Goal: Transaction & Acquisition: Purchase product/service

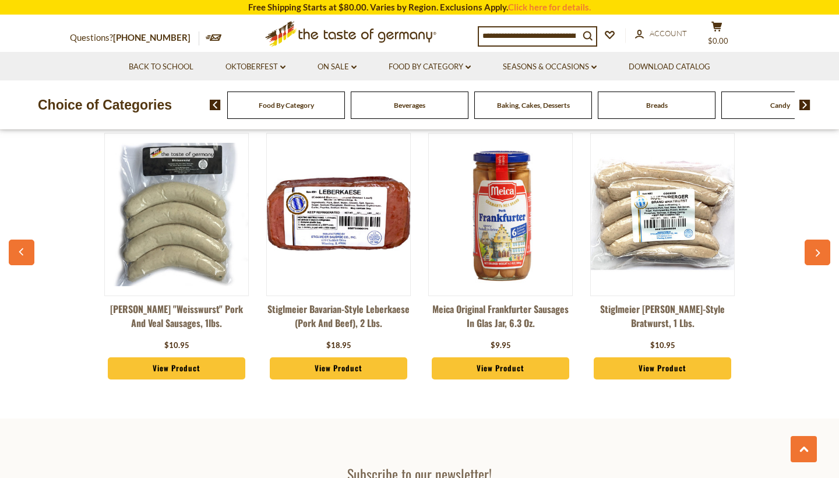
scroll to position [3125, 0]
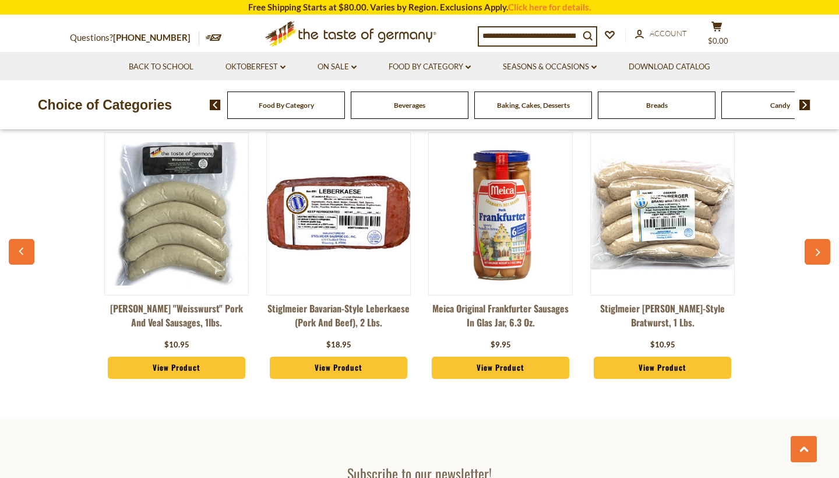
click at [361, 357] on link "View Product" at bounding box center [338, 368] width 137 height 22
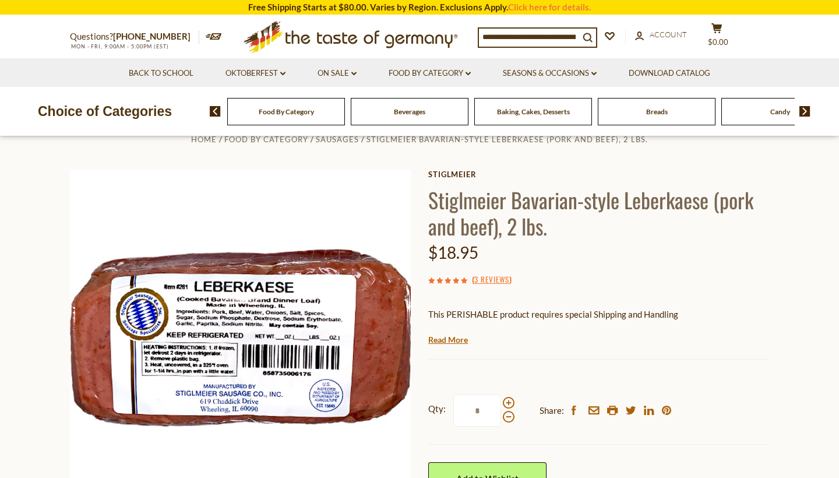
scroll to position [28, 0]
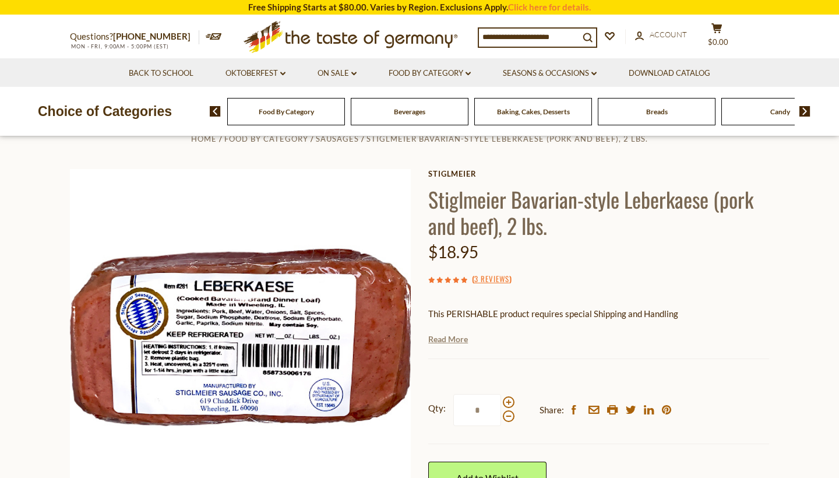
click at [463, 340] on link "Read More" at bounding box center [448, 339] width 40 height 12
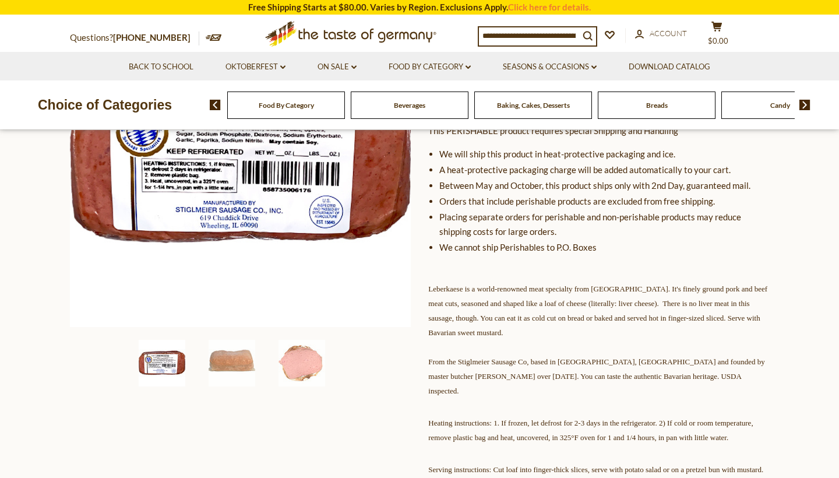
scroll to position [212, 0]
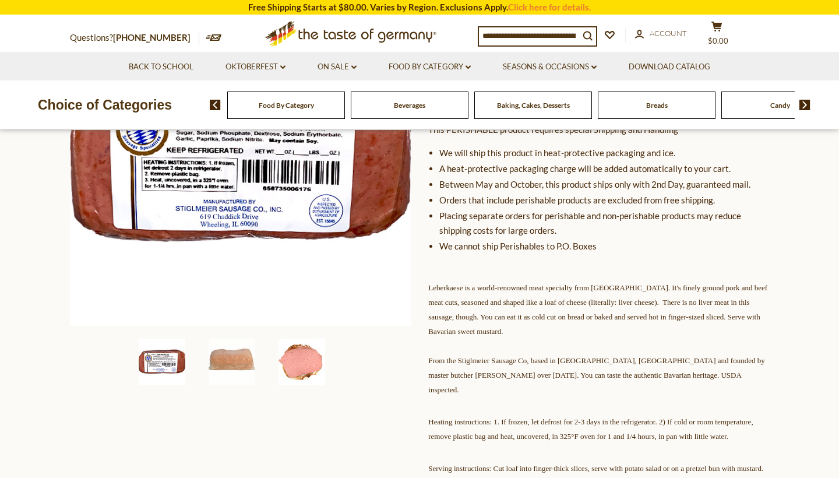
click at [307, 362] on img at bounding box center [301, 361] width 47 height 47
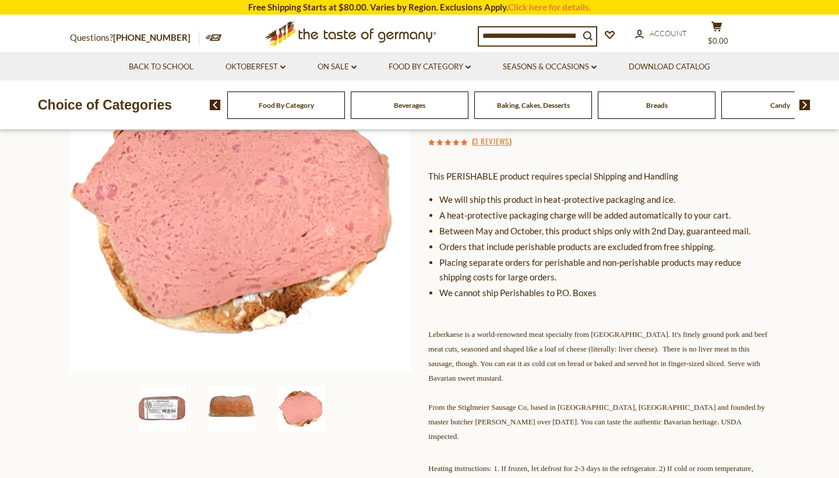
scroll to position [164, 0]
click at [251, 404] on img at bounding box center [232, 409] width 47 height 47
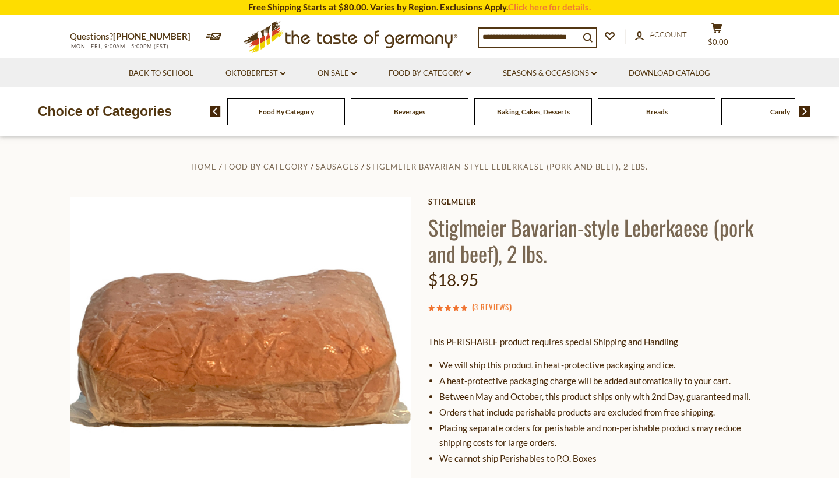
scroll to position [0, 0]
click at [807, 112] on img at bounding box center [804, 111] width 11 height 10
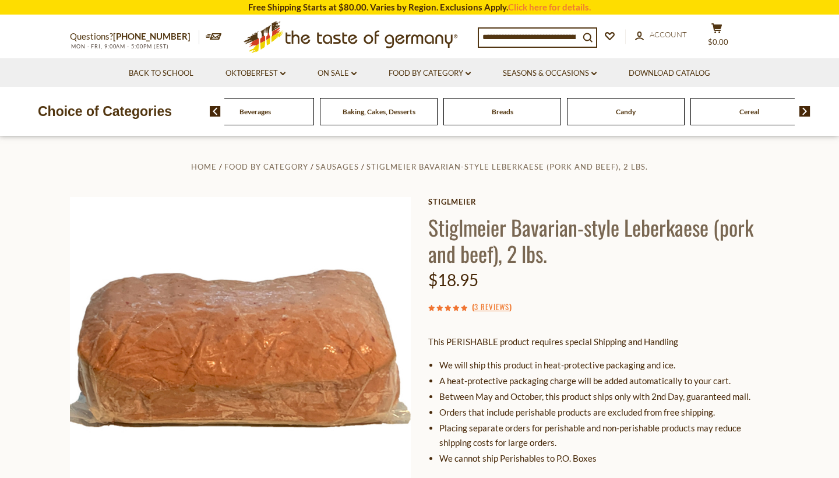
click at [807, 112] on img at bounding box center [804, 111] width 11 height 10
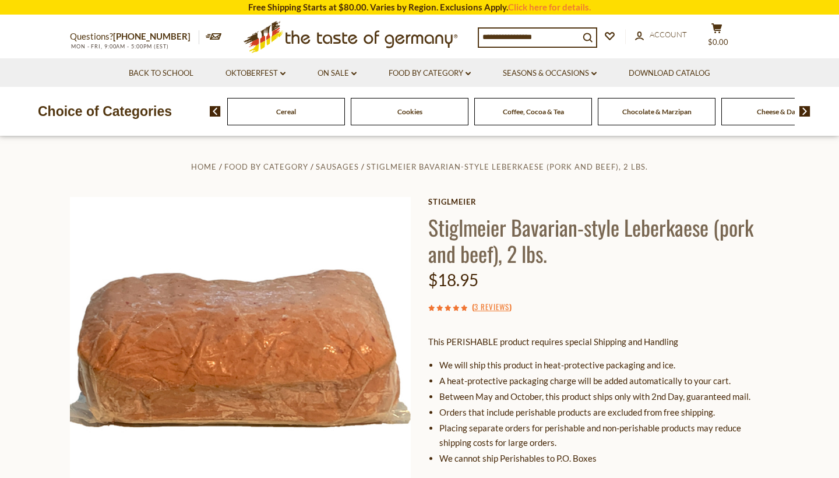
click at [807, 112] on img at bounding box center [804, 111] width 11 height 10
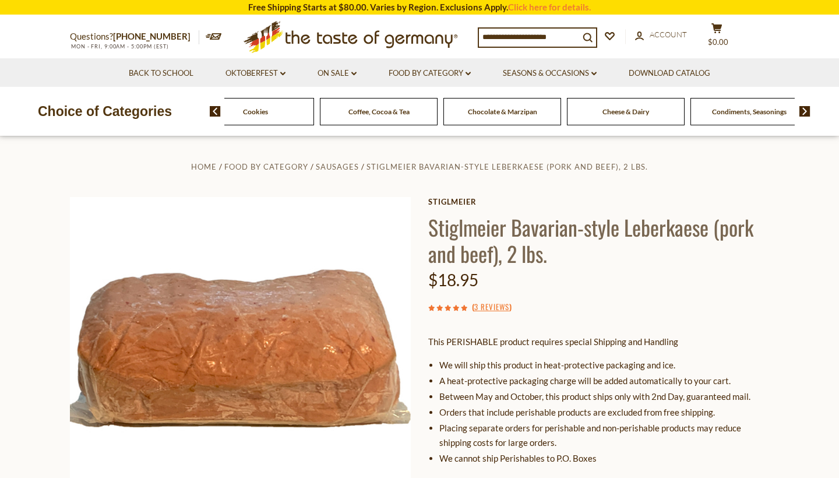
click at [807, 112] on img at bounding box center [804, 111] width 11 height 10
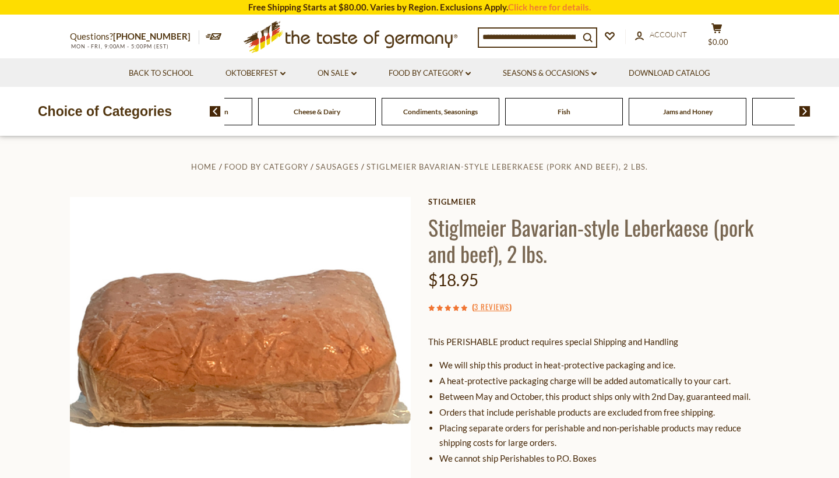
click at [807, 112] on img at bounding box center [804, 111] width 11 height 10
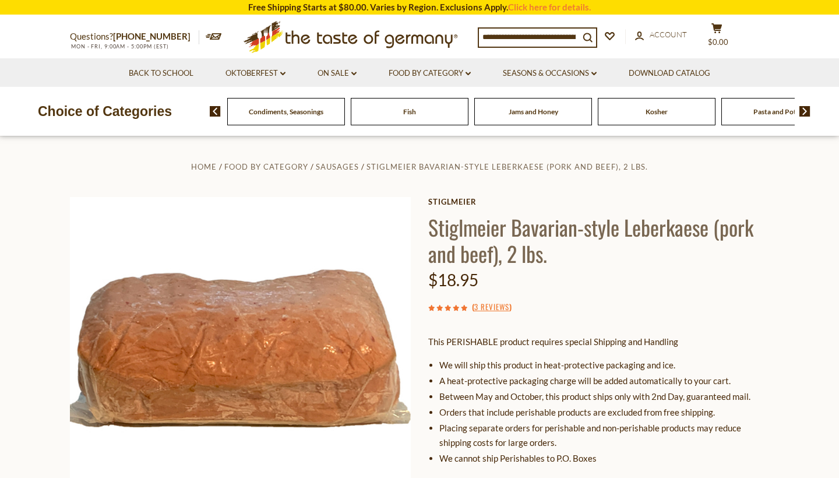
click at [807, 112] on img at bounding box center [804, 111] width 11 height 10
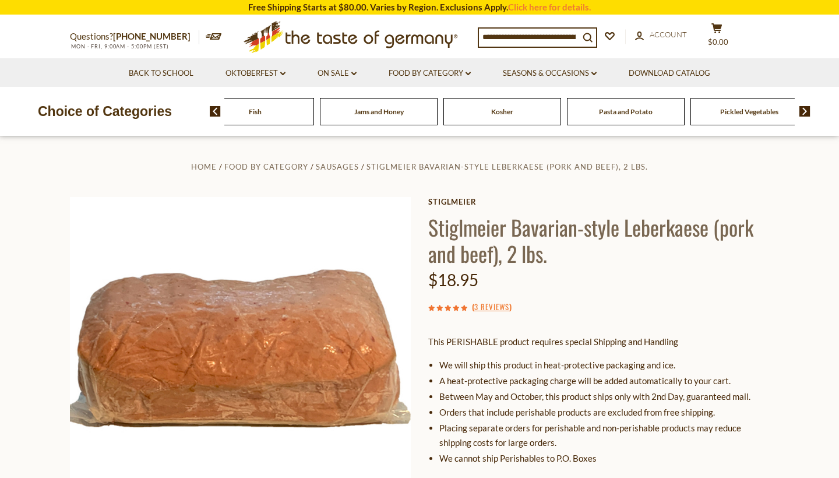
click at [807, 112] on img at bounding box center [804, 111] width 11 height 10
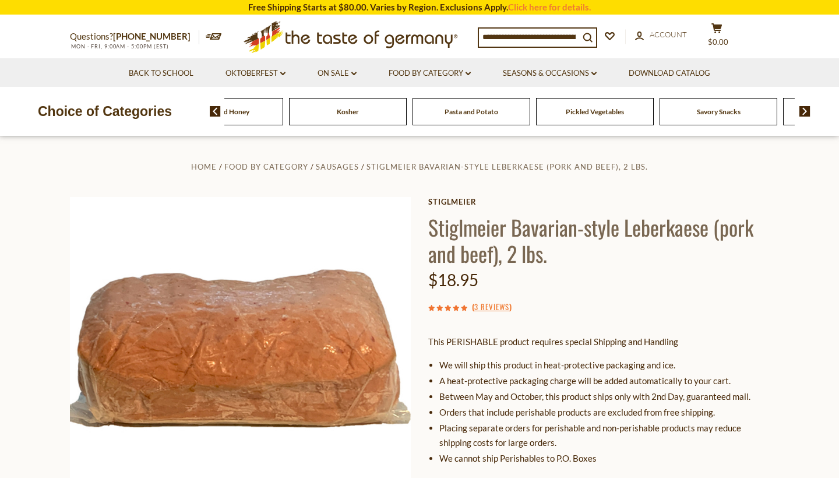
click at [807, 112] on img at bounding box center [804, 111] width 11 height 10
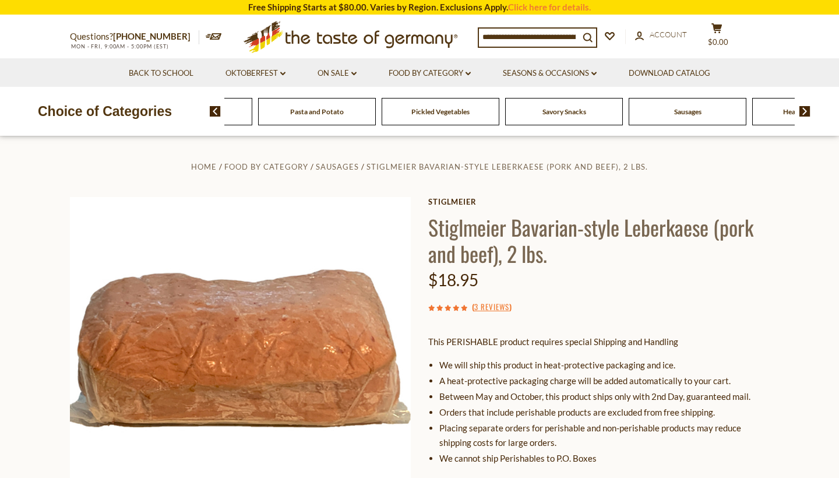
click at [807, 112] on img at bounding box center [804, 111] width 11 height 10
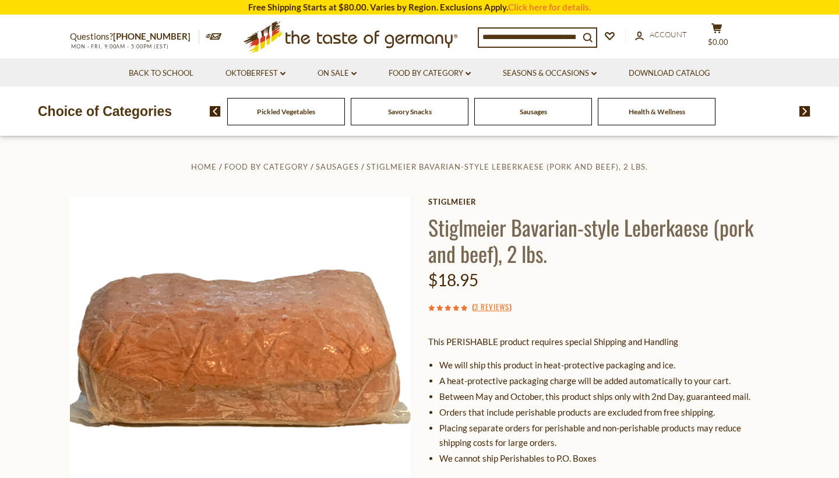
click at [252, 75] on link "Oktoberfest dropdown_arrow" at bounding box center [255, 73] width 60 height 13
click at [250, 121] on link "Oktoberfest Foods" at bounding box center [255, 123] width 72 height 10
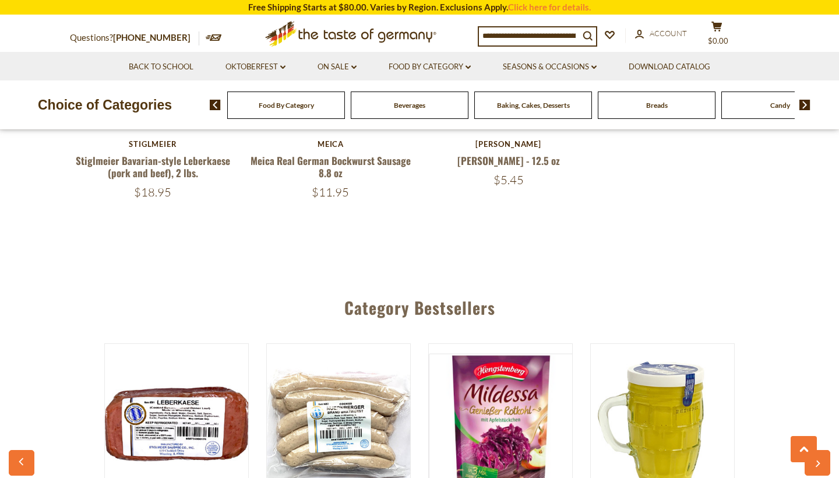
scroll to position [1970, 0]
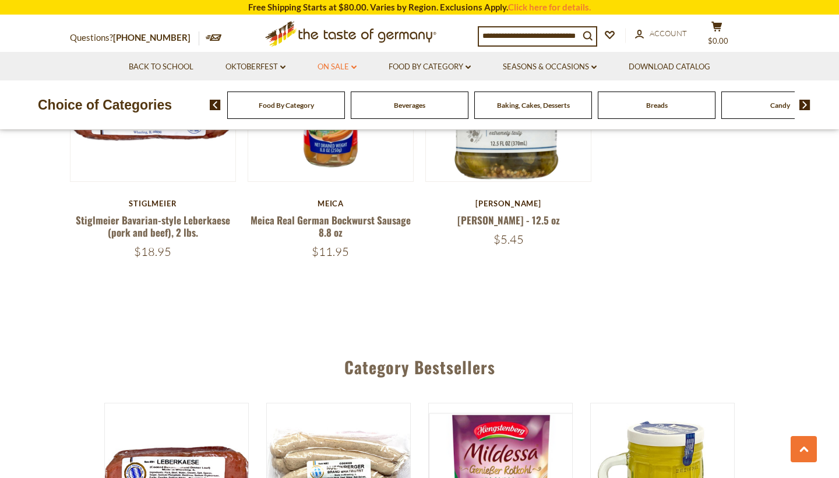
click at [351, 68] on icon "dropdown_arrow" at bounding box center [353, 67] width 5 height 4
click at [339, 103] on ul "All On Sale Best By Deals" at bounding box center [338, 107] width 54 height 31
click at [340, 100] on link "All On Sale" at bounding box center [332, 97] width 42 height 10
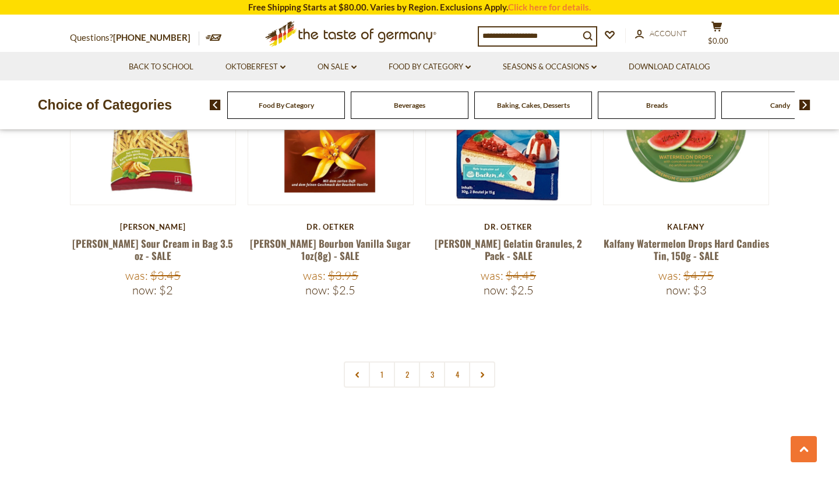
scroll to position [2684, 0]
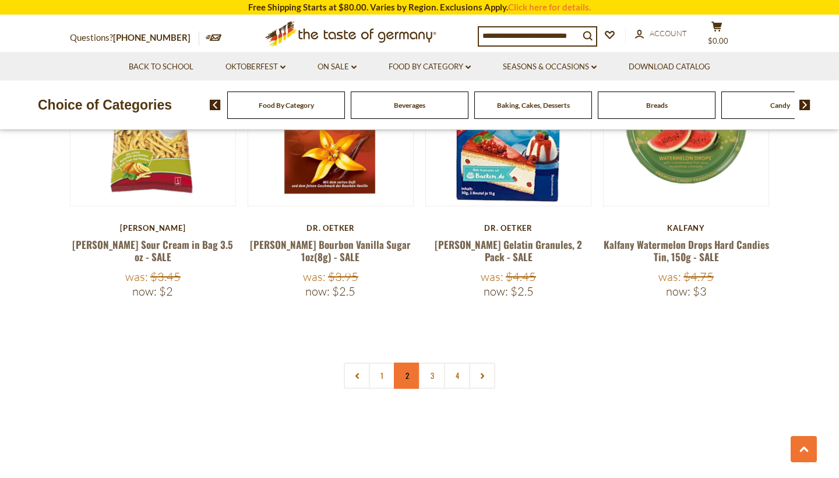
click at [405, 362] on link "2" at bounding box center [407, 375] width 26 height 26
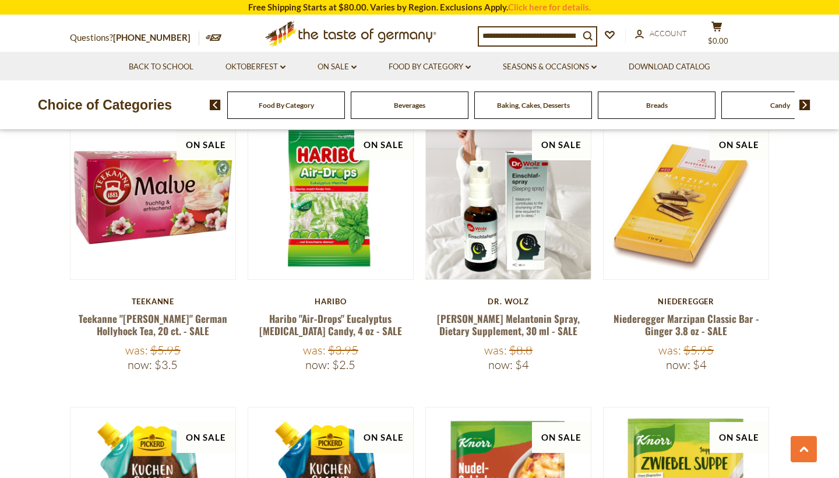
scroll to position [2699, 0]
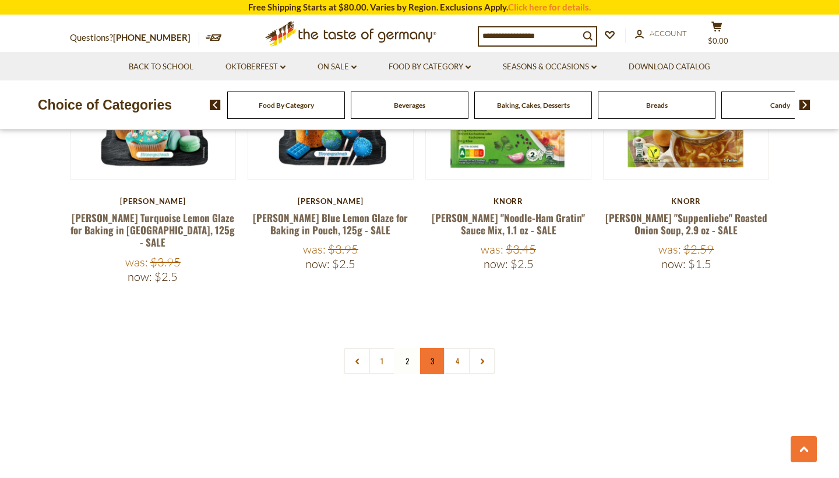
click at [436, 348] on link "3" at bounding box center [432, 361] width 26 height 26
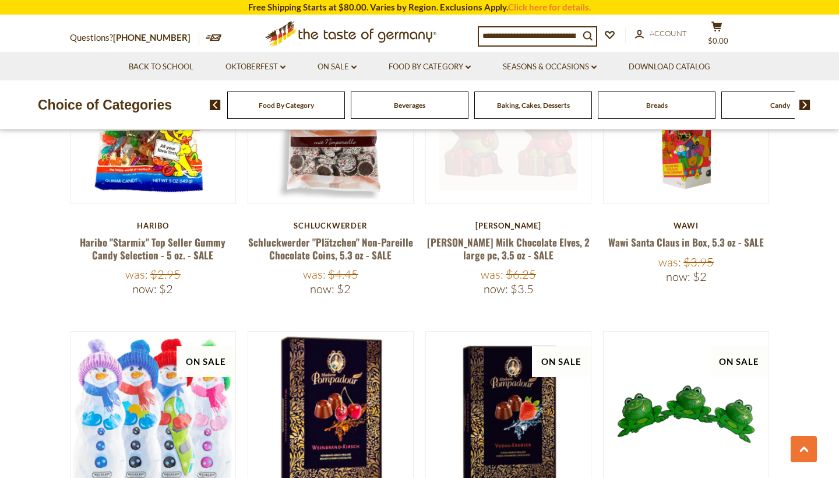
scroll to position [2051, 0]
